Goal: Information Seeking & Learning: Understand process/instructions

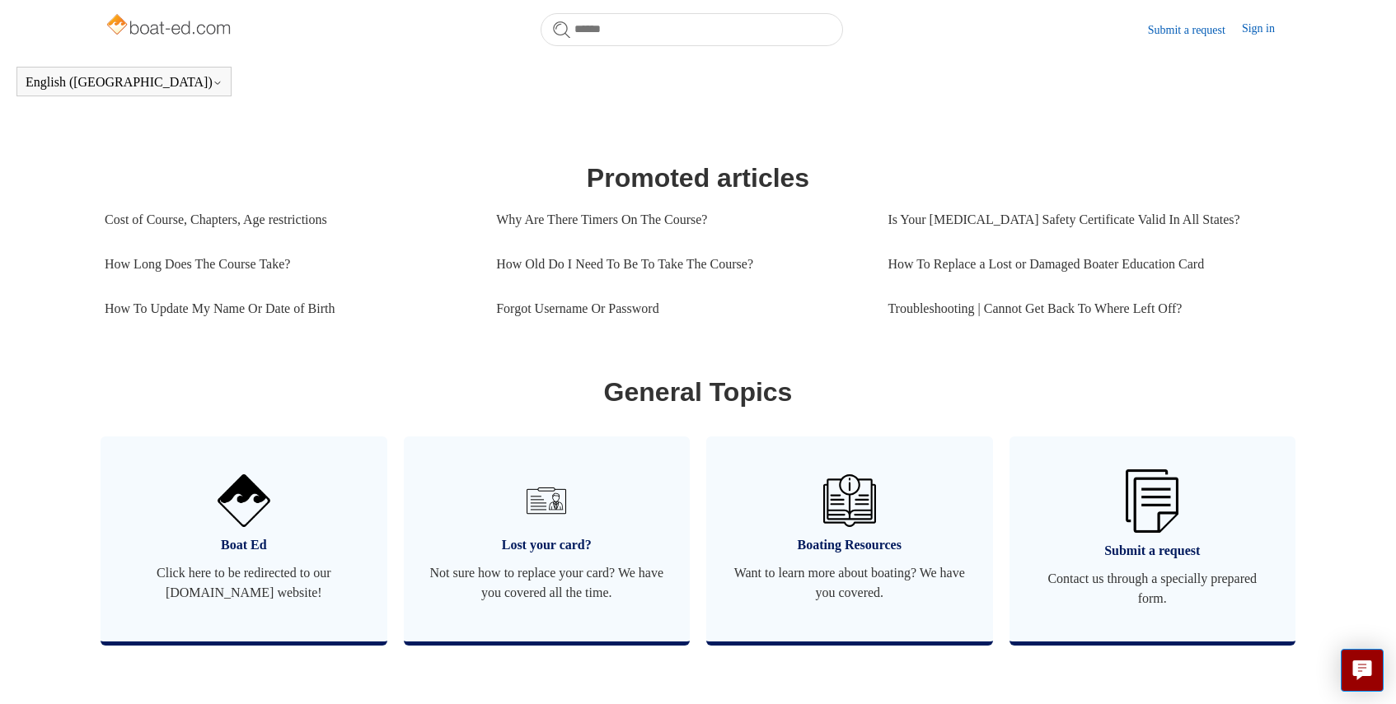
scroll to position [644, 0]
click at [311, 331] on link "How To Update My Name Or Date of Birth" at bounding box center [288, 310] width 367 height 44
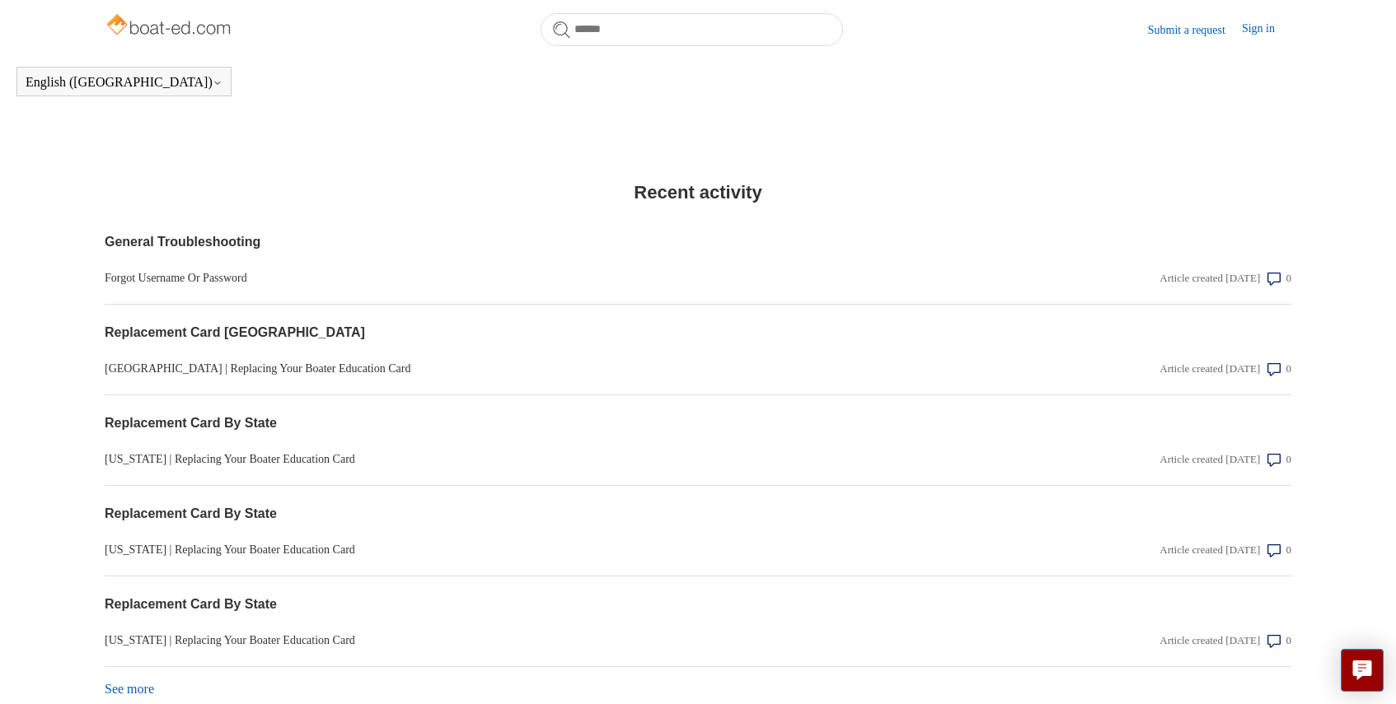
scroll to position [1328, 0]
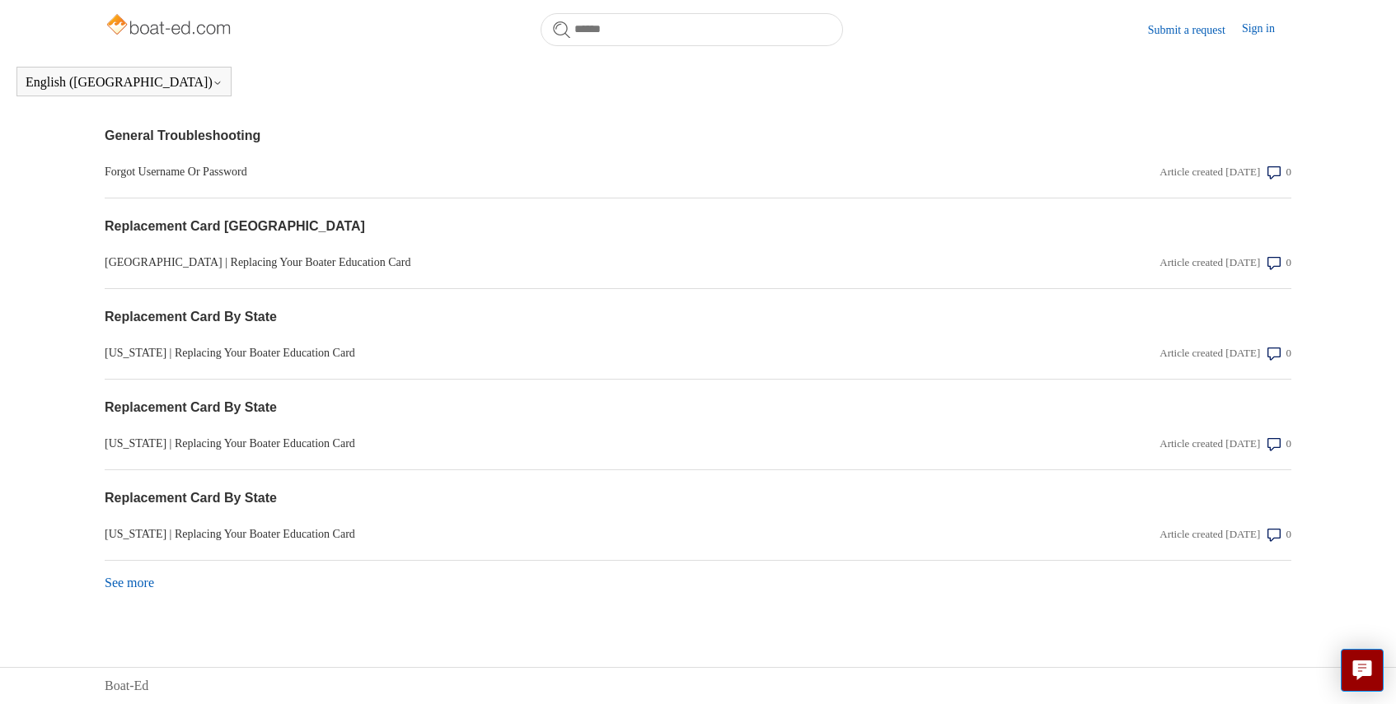
click at [149, 587] on link "See more items from recent activity" at bounding box center [129, 583] width 49 height 14
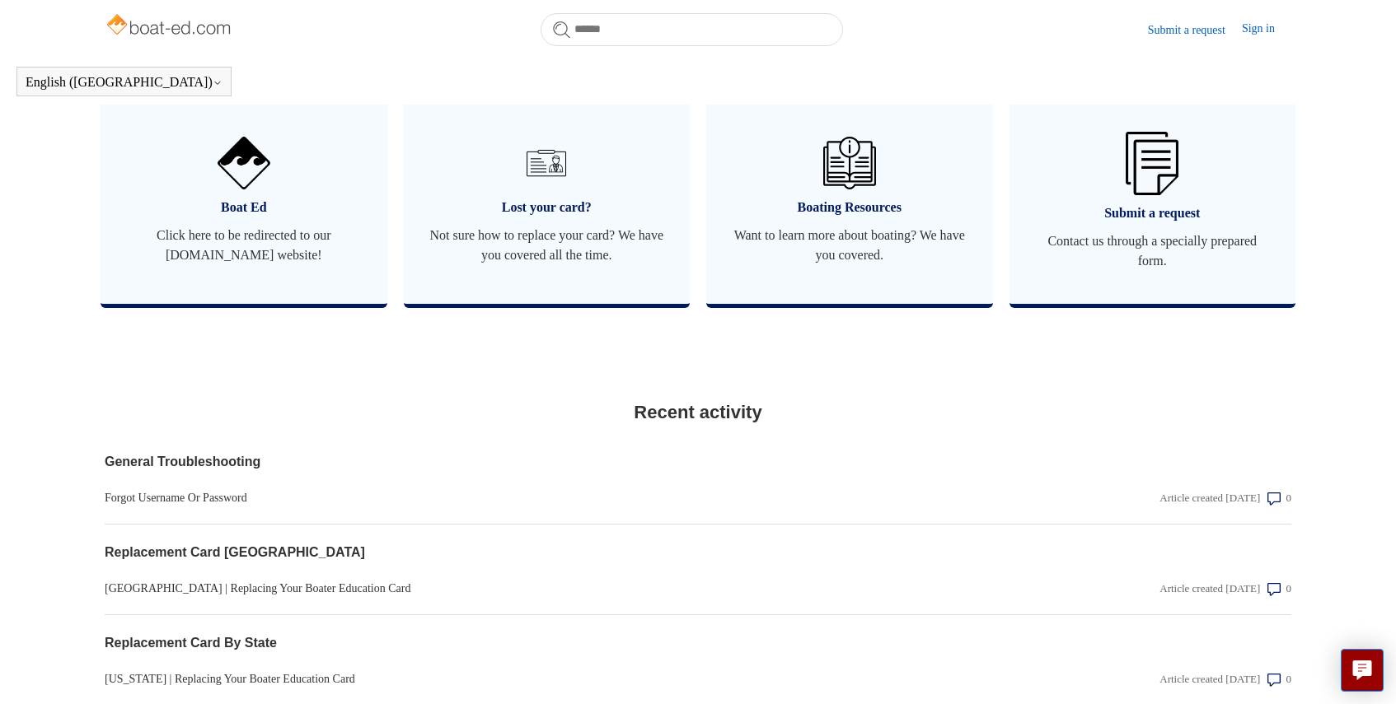
scroll to position [933, 0]
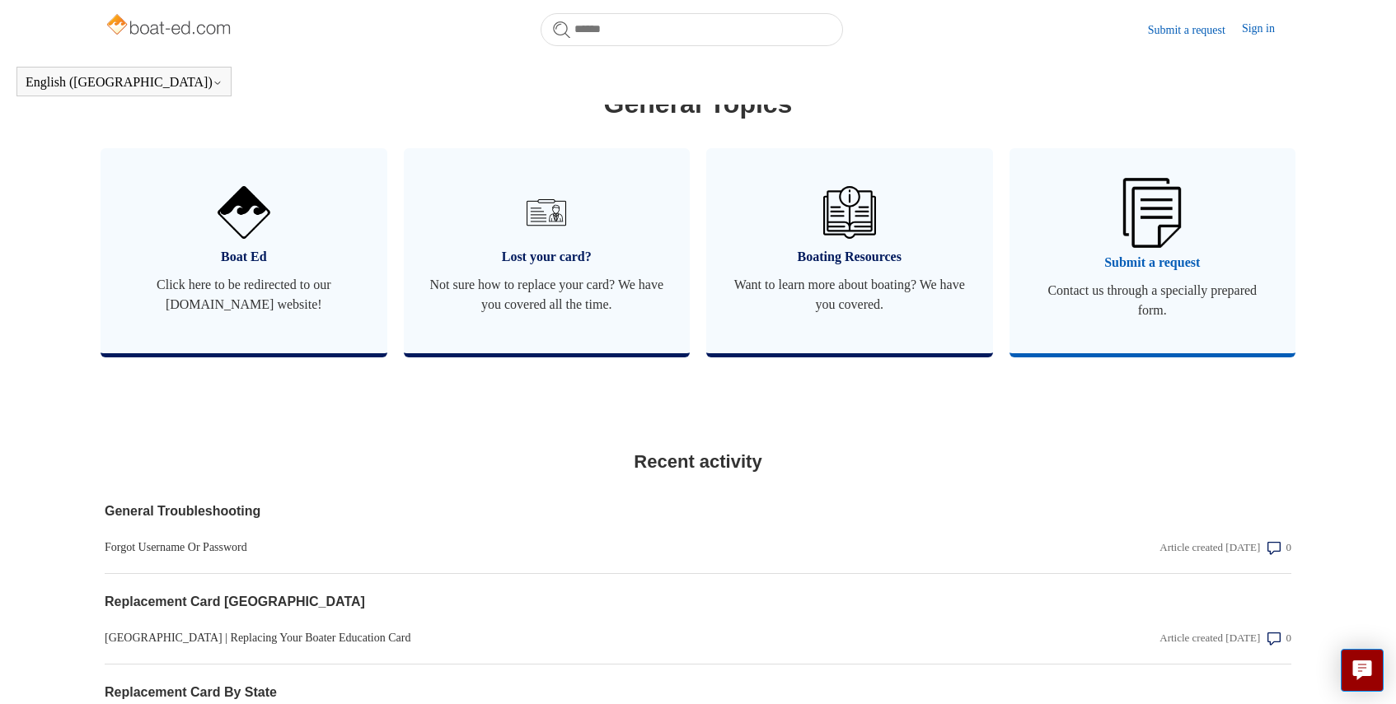
click at [1122, 297] on link "Submit a request Contact us through a specially prepared form." at bounding box center [1152, 250] width 287 height 205
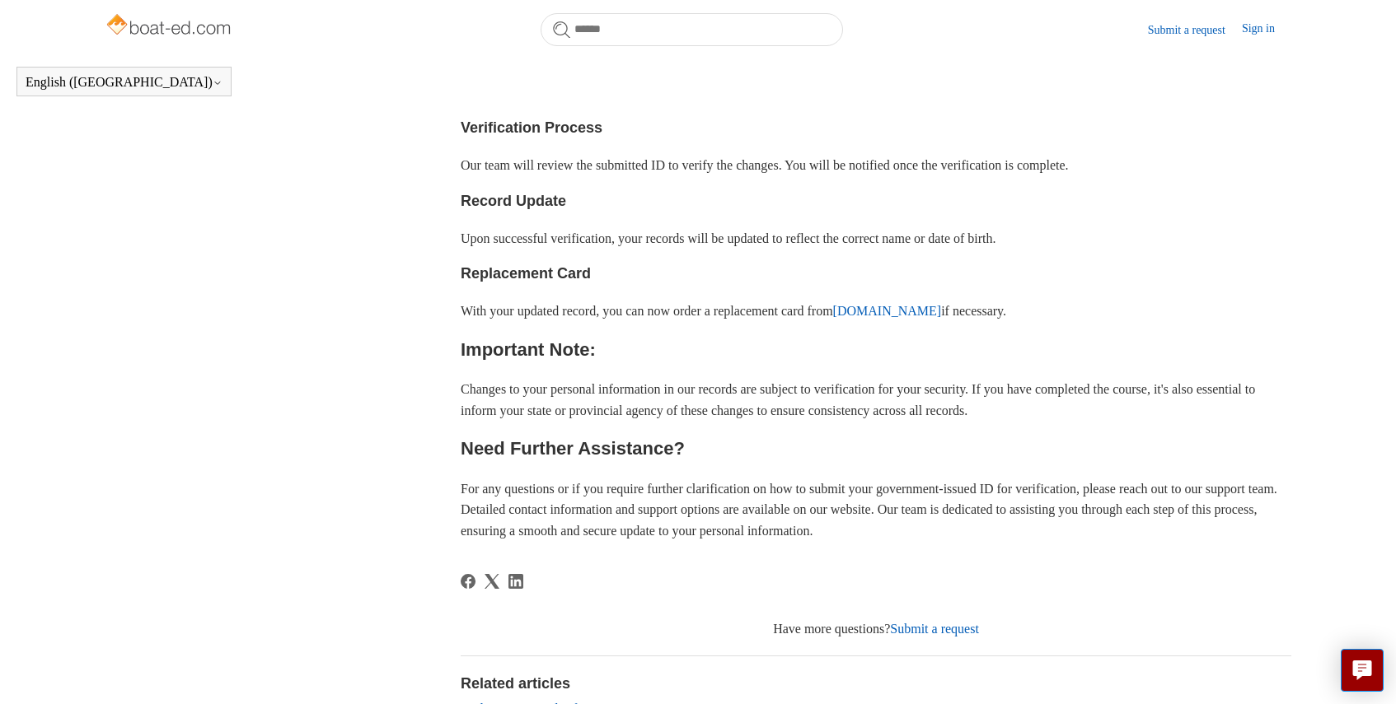
scroll to position [728, 0]
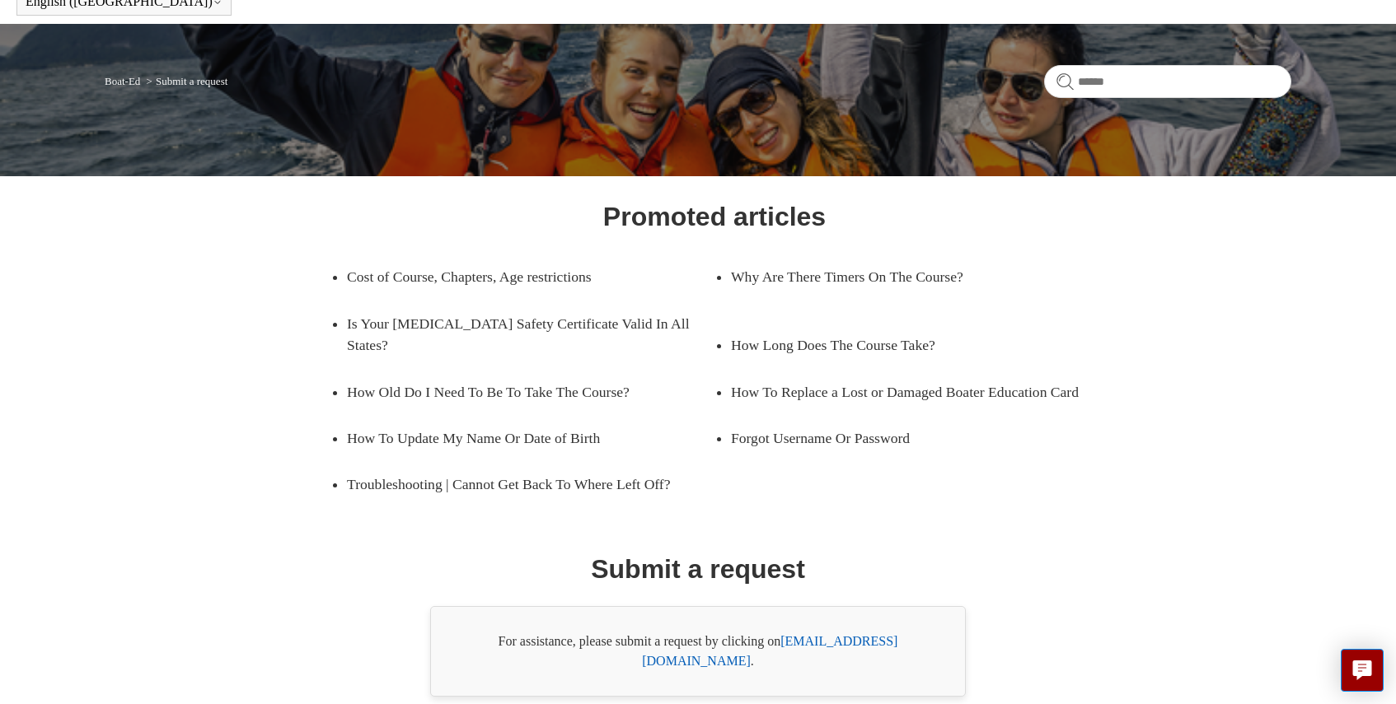
scroll to position [140, 0]
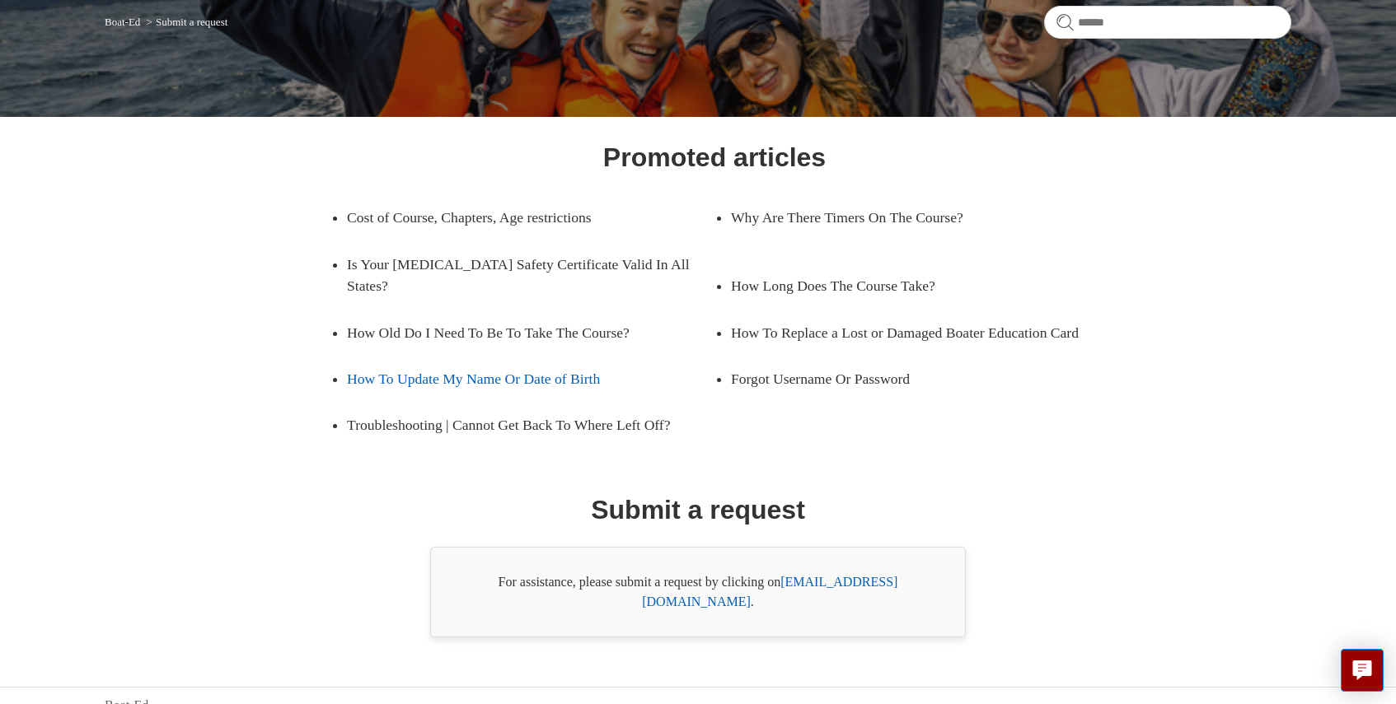
click at [556, 389] on link "How To Update My Name Or Date of Birth" at bounding box center [518, 379] width 343 height 46
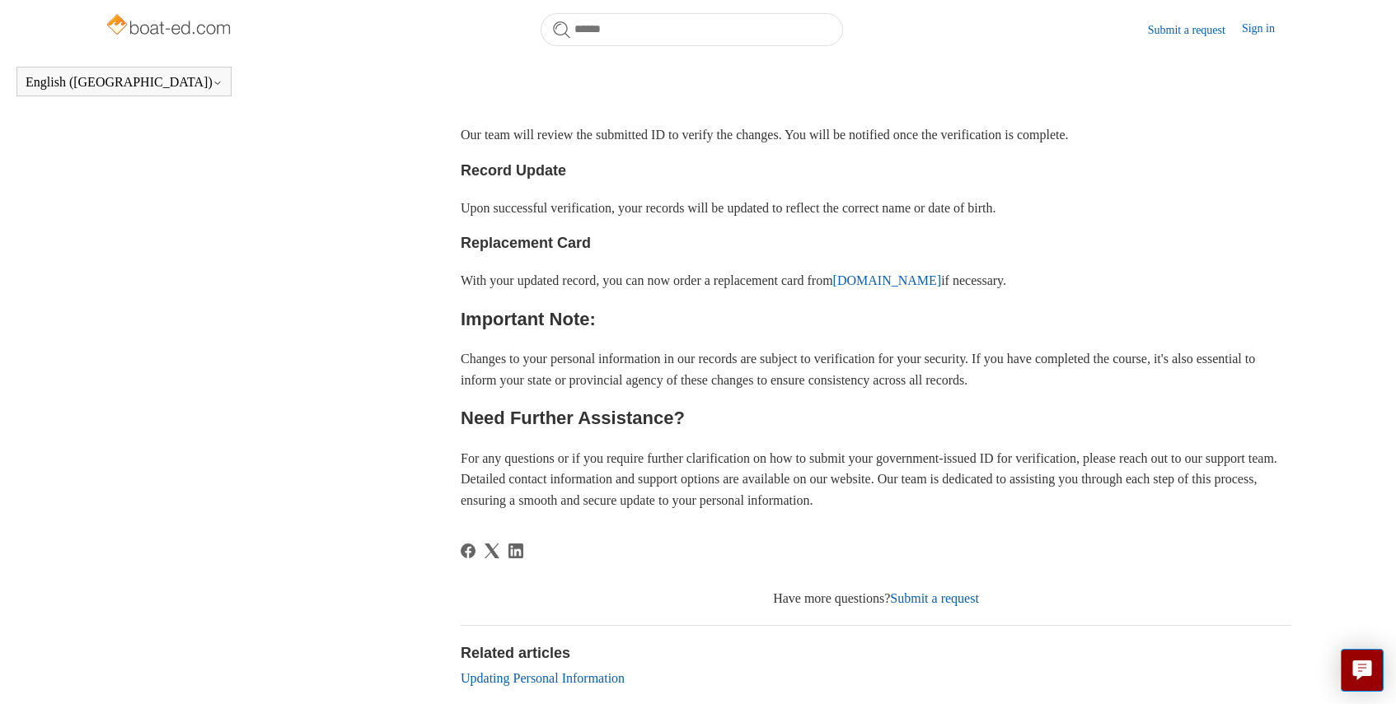
scroll to position [1006, 0]
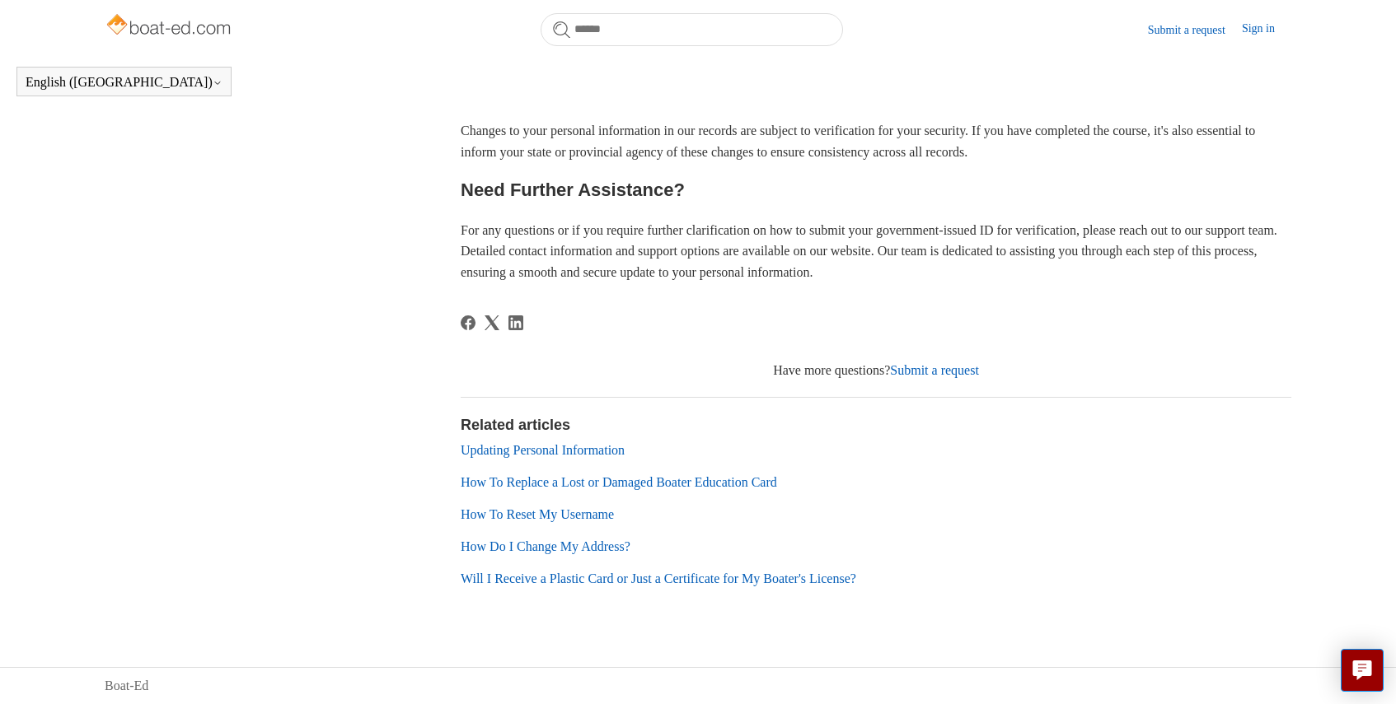
click at [546, 545] on link "How Do I Change My Address?" at bounding box center [546, 547] width 170 height 14
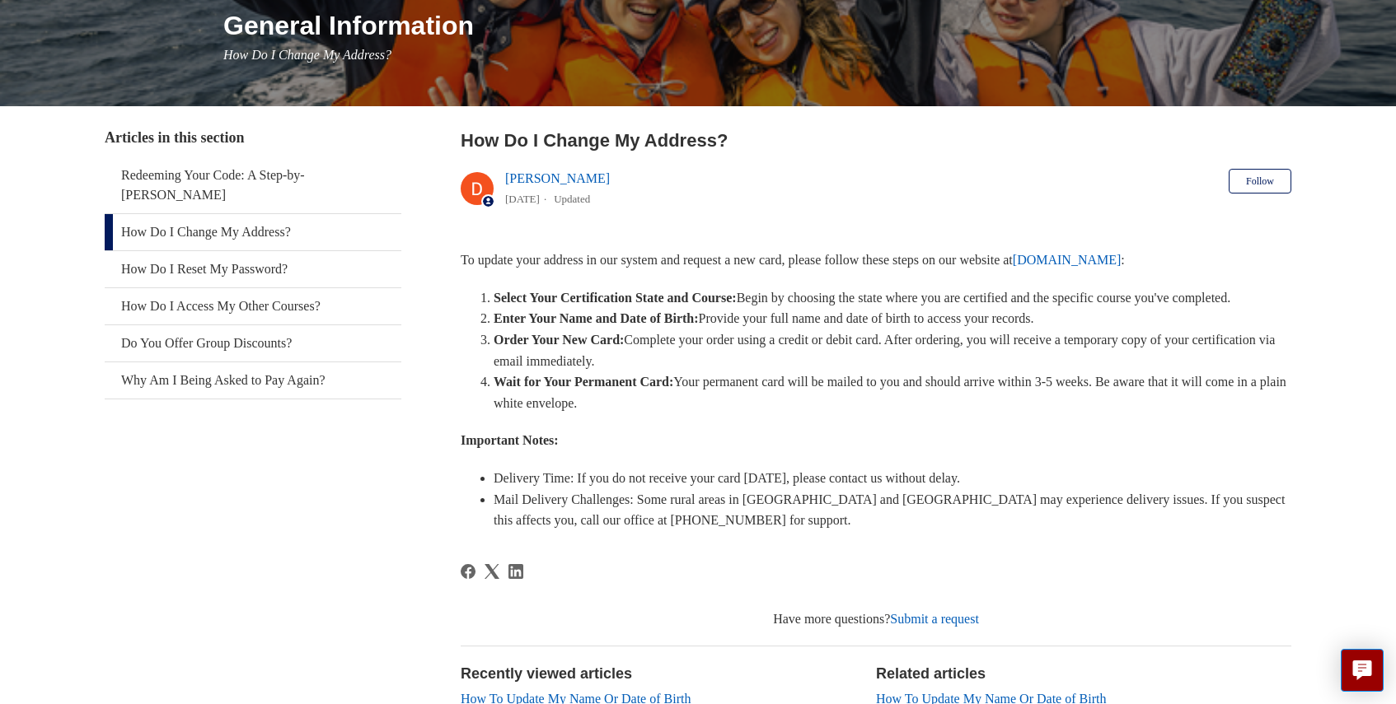
scroll to position [215, 0]
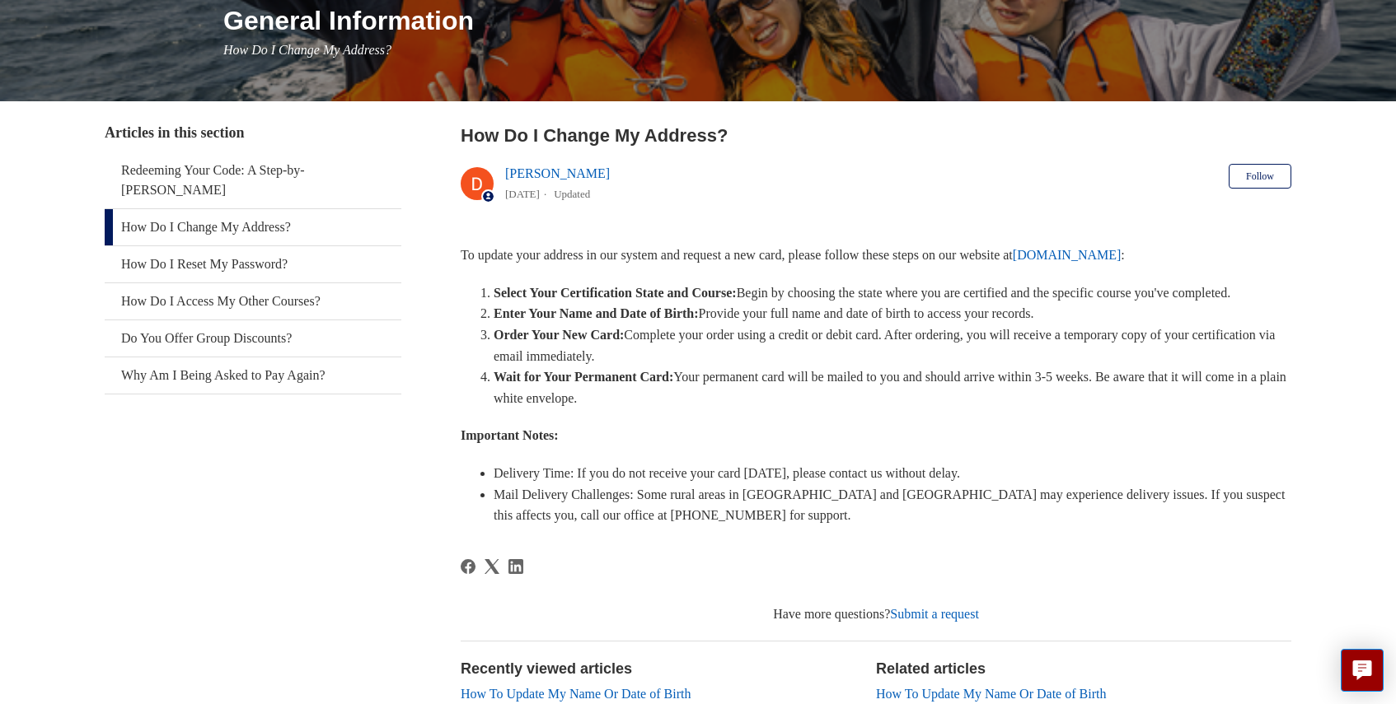
click at [1094, 255] on link "[DOMAIN_NAME]" at bounding box center [1067, 255] width 109 height 14
